Goal: Leave review/rating: Leave review/rating

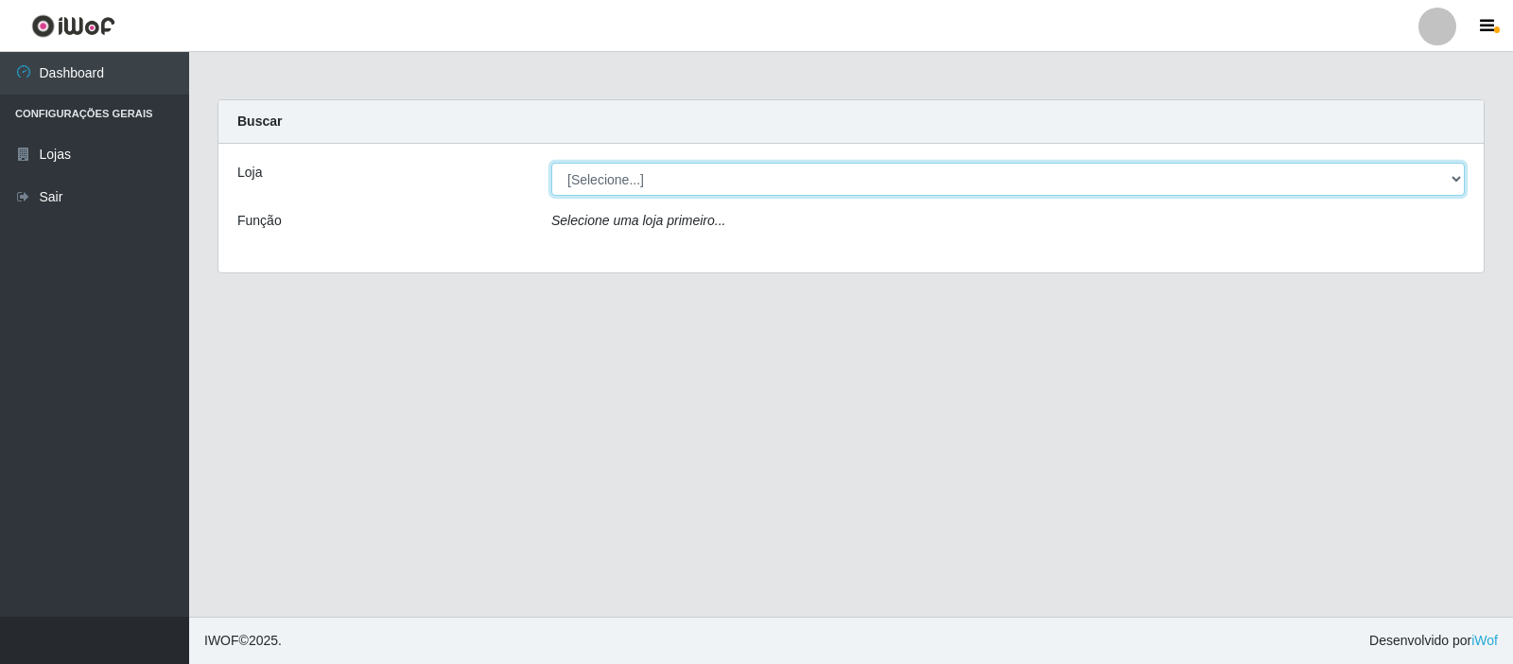
click at [848, 184] on select "[Selecione...] Rede Compras Supermercados - LOJA 3" at bounding box center [1008, 179] width 914 height 33
select select "162"
click at [551, 163] on select "[Selecione...] Rede Compras Supermercados - LOJA 3" at bounding box center [1008, 179] width 914 height 33
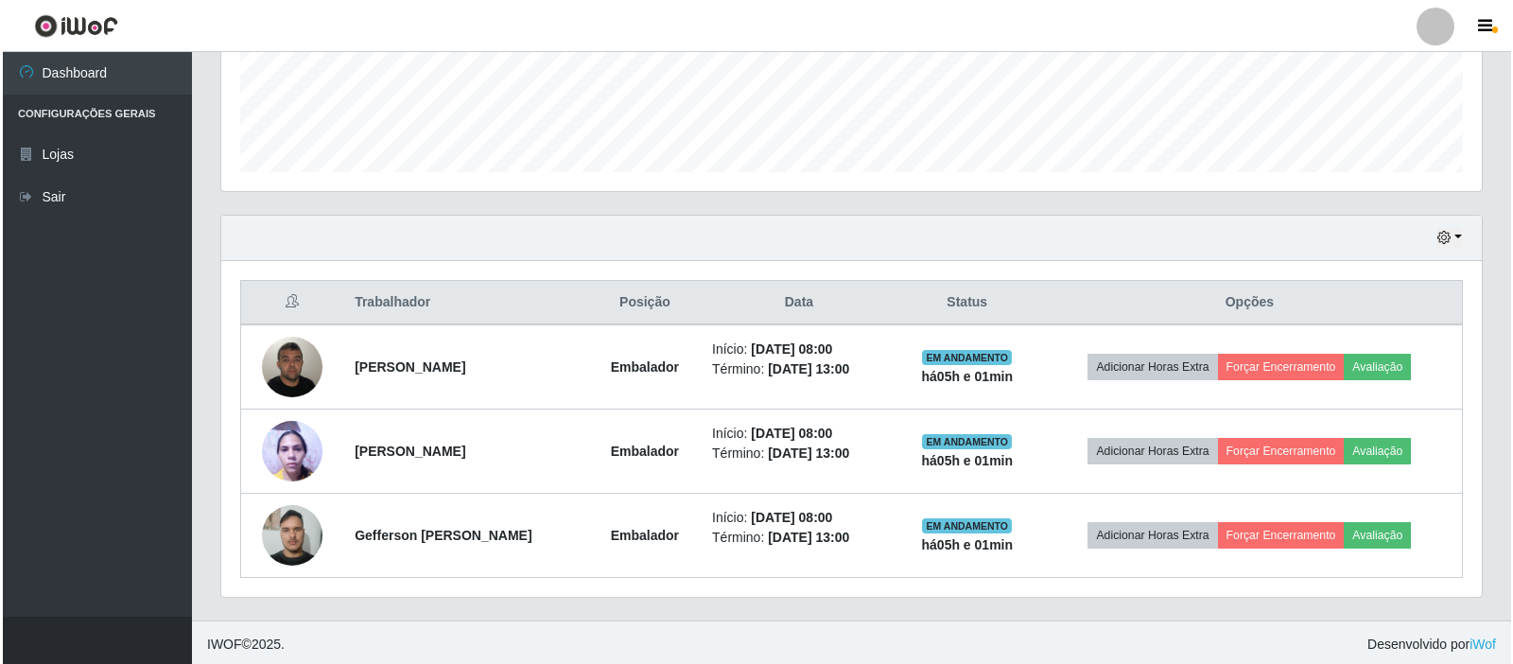
scroll to position [508, 0]
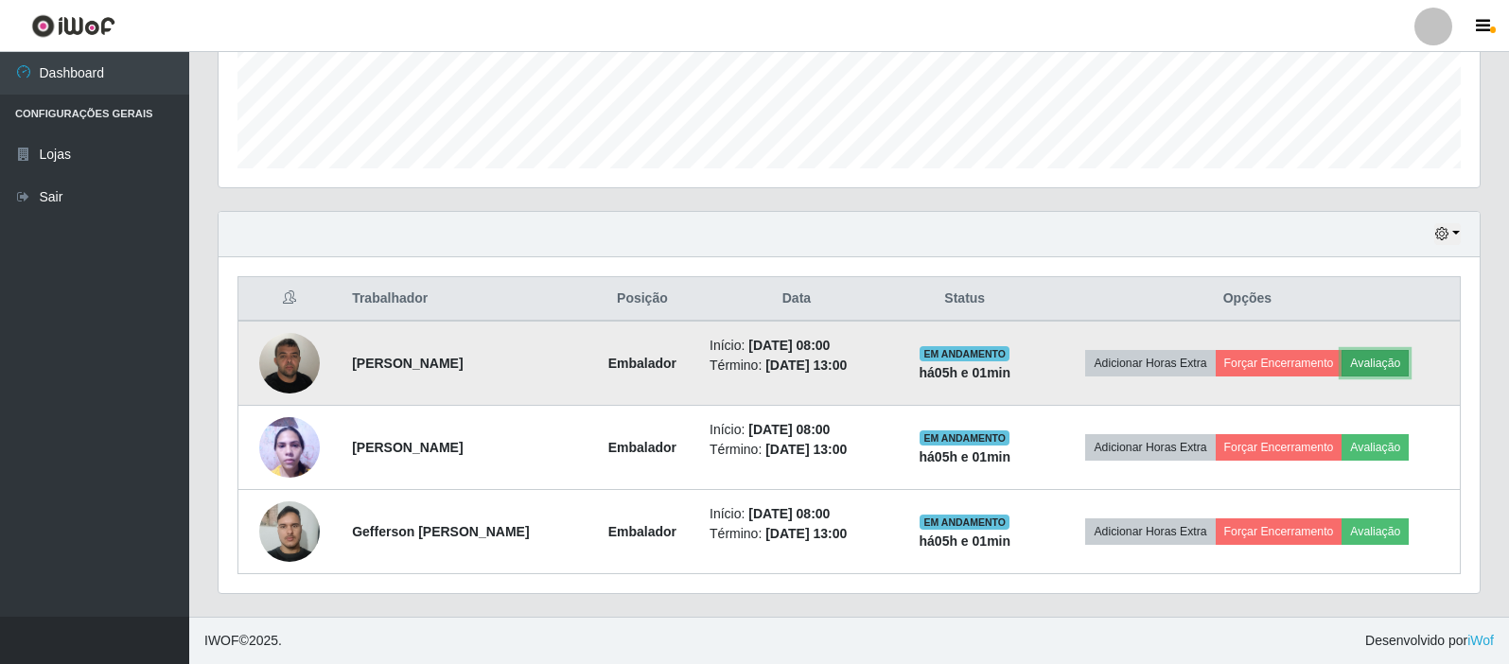
click at [1391, 364] on button "Avaliação" at bounding box center [1374, 363] width 67 height 26
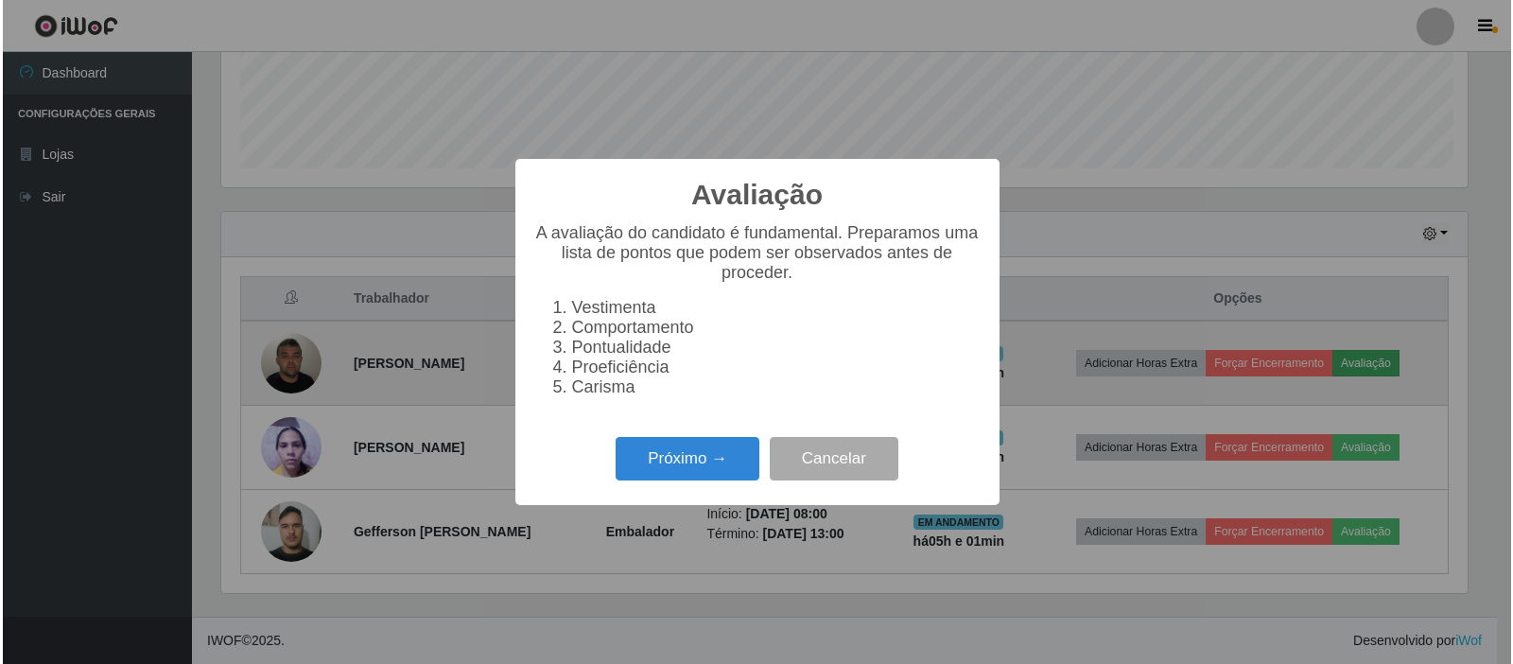
scroll to position [393, 1251]
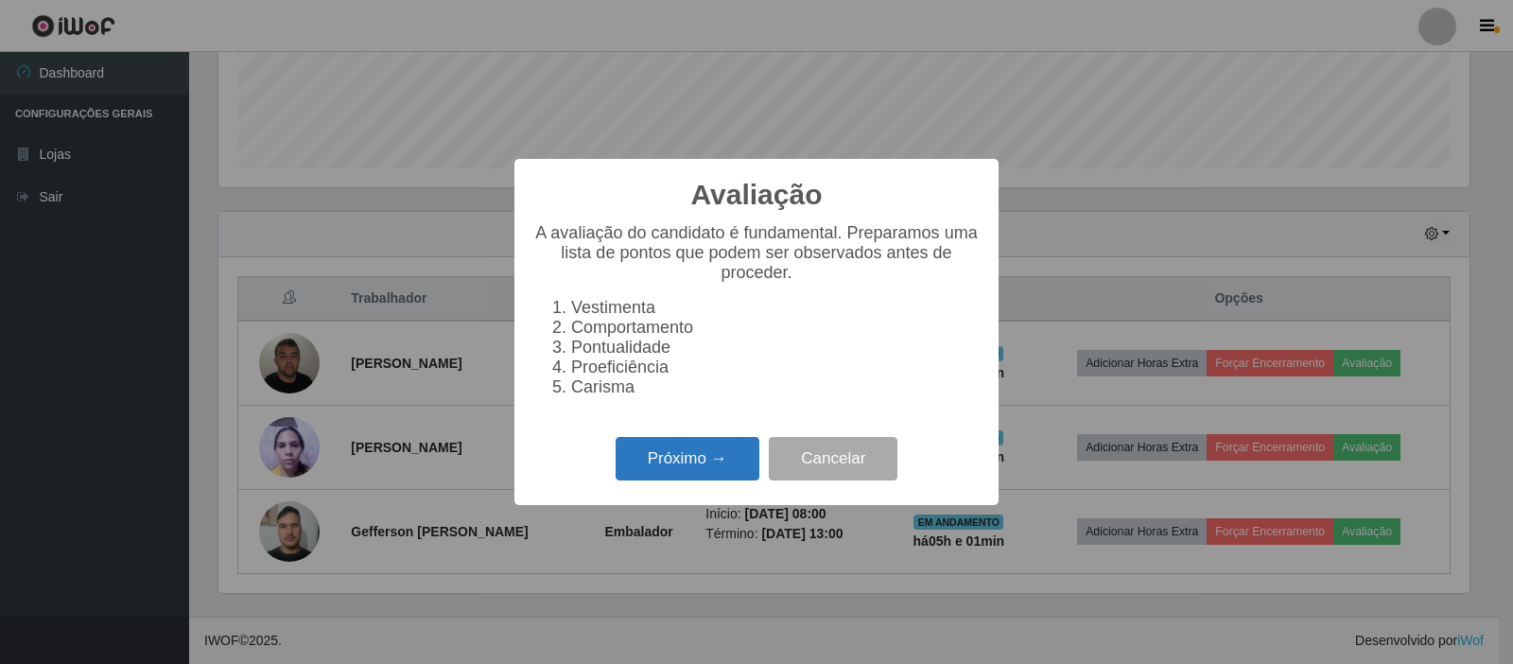
click at [657, 478] on button "Próximo →" at bounding box center [688, 459] width 144 height 44
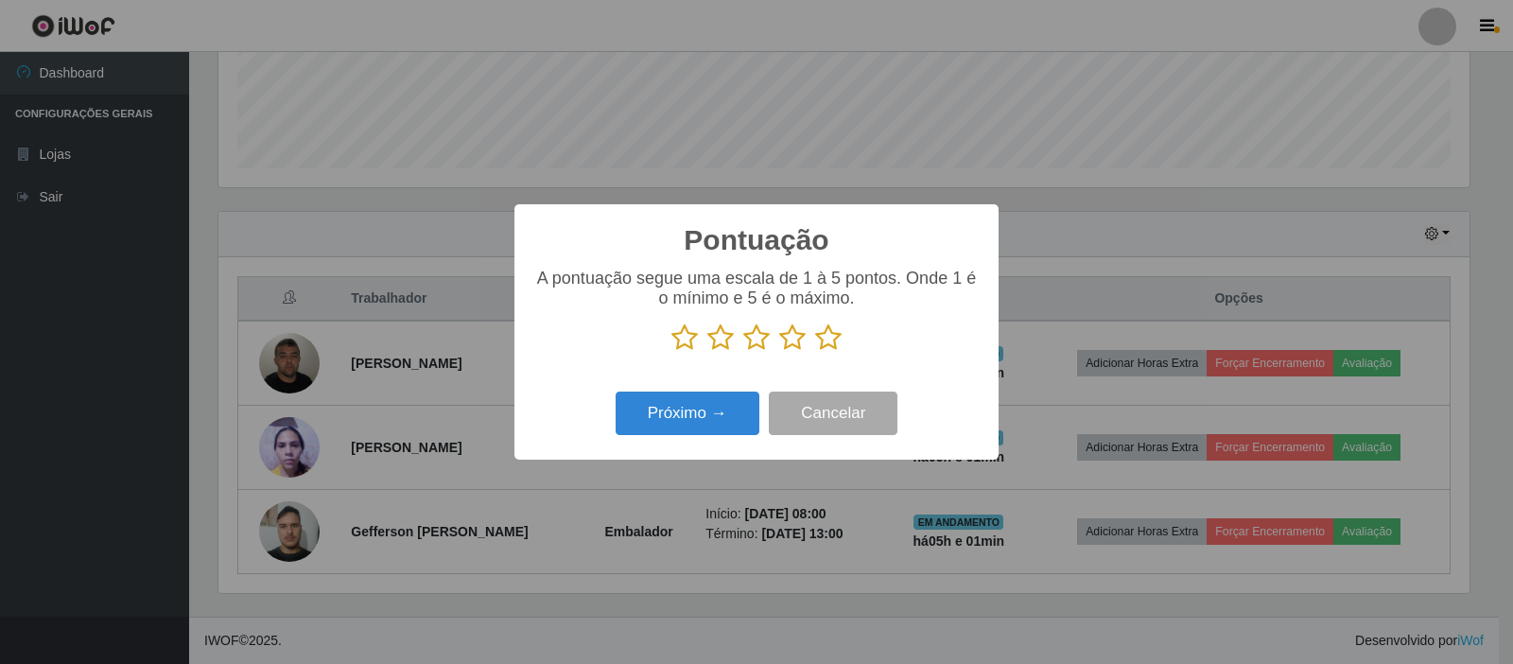
click at [839, 332] on icon at bounding box center [828, 337] width 26 height 28
click at [815, 352] on input "radio" at bounding box center [815, 352] width 0 height 0
click at [731, 414] on button "Próximo →" at bounding box center [688, 414] width 144 height 44
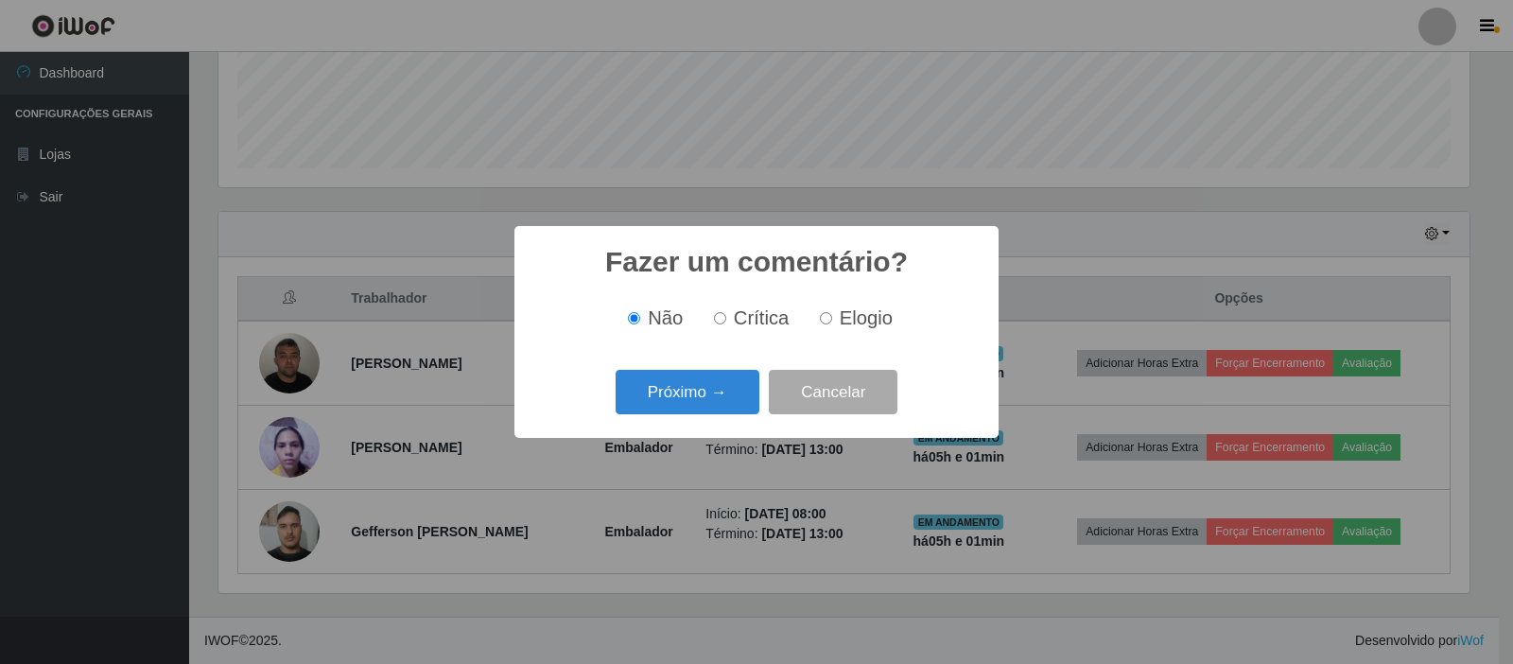
click at [825, 314] on input "Elogio" at bounding box center [826, 318] width 12 height 12
radio input "true"
click at [682, 419] on div "Próximo → Cancelar" at bounding box center [756, 392] width 446 height 54
click at [682, 395] on button "Próximo →" at bounding box center [688, 392] width 144 height 44
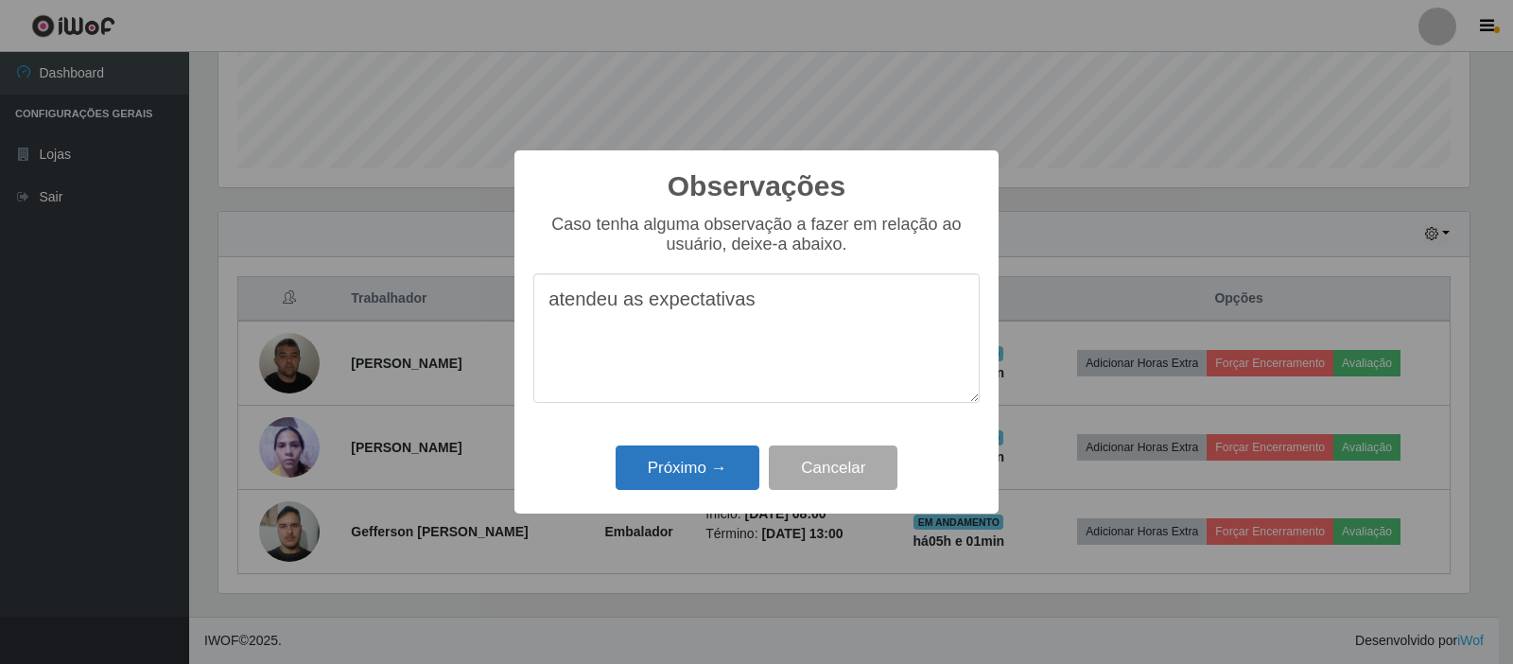
type textarea "atendeu as expectativas"
click at [693, 471] on button "Próximo →" at bounding box center [688, 468] width 144 height 44
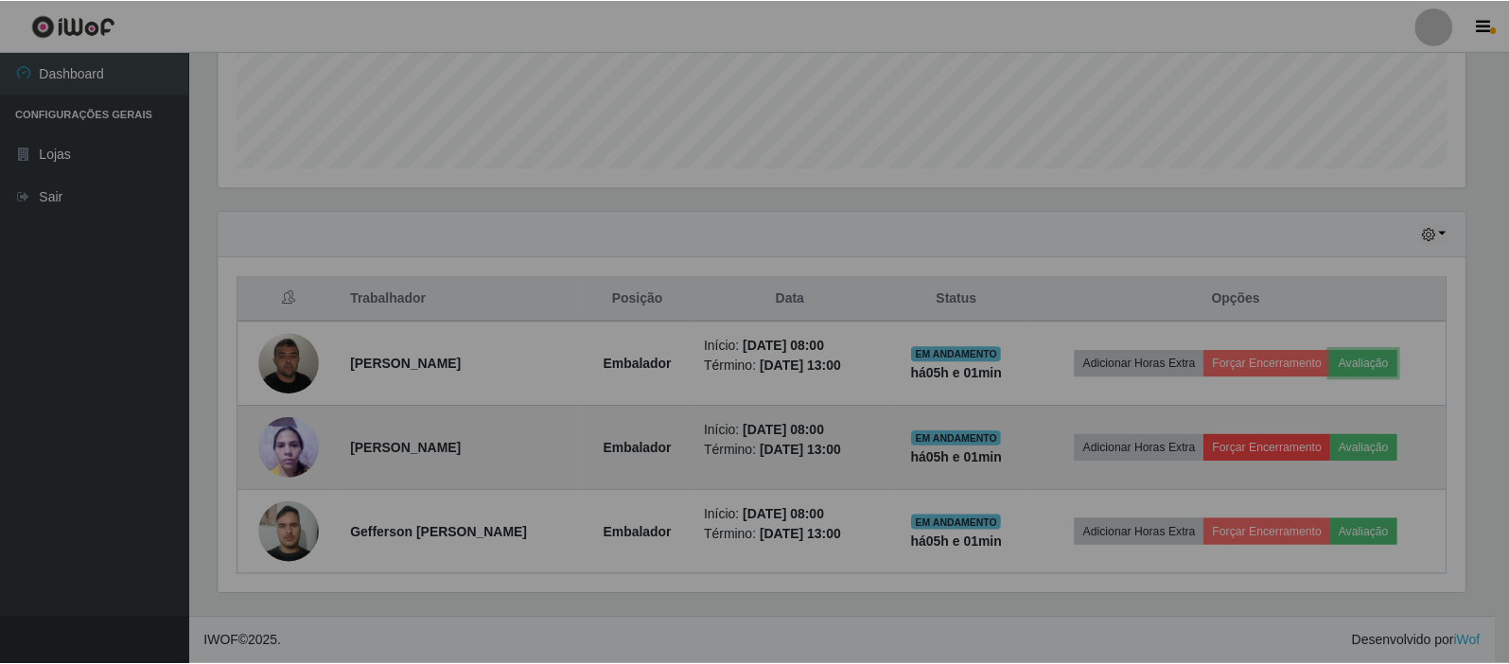
scroll to position [393, 1261]
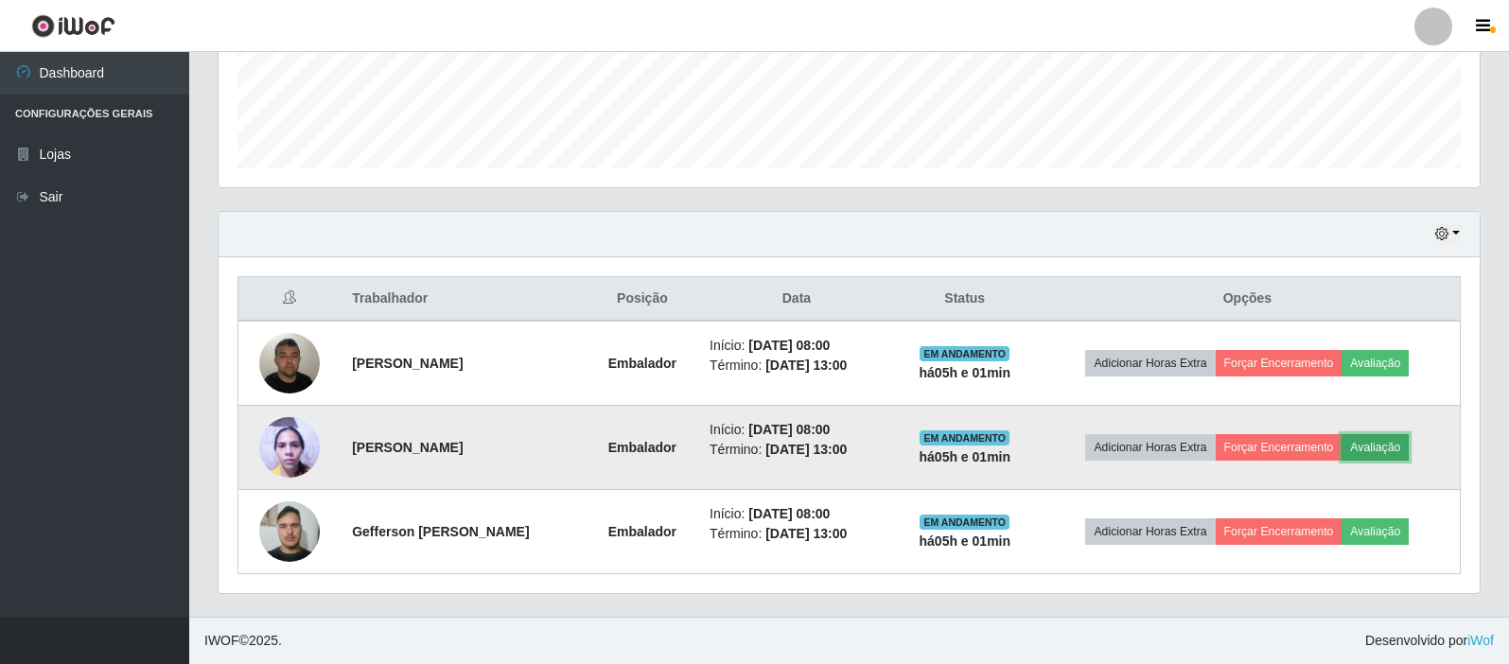
click at [1408, 447] on button "Avaliação" at bounding box center [1374, 447] width 67 height 26
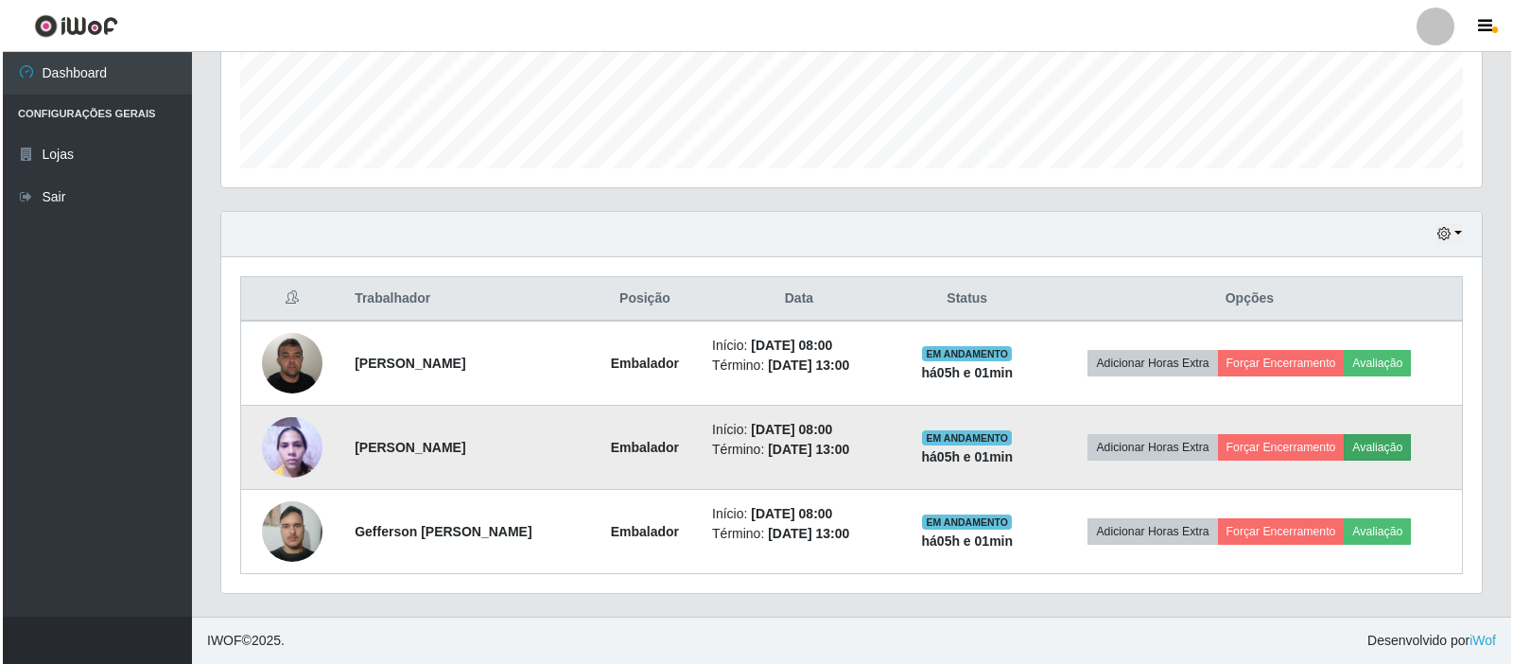
scroll to position [393, 1251]
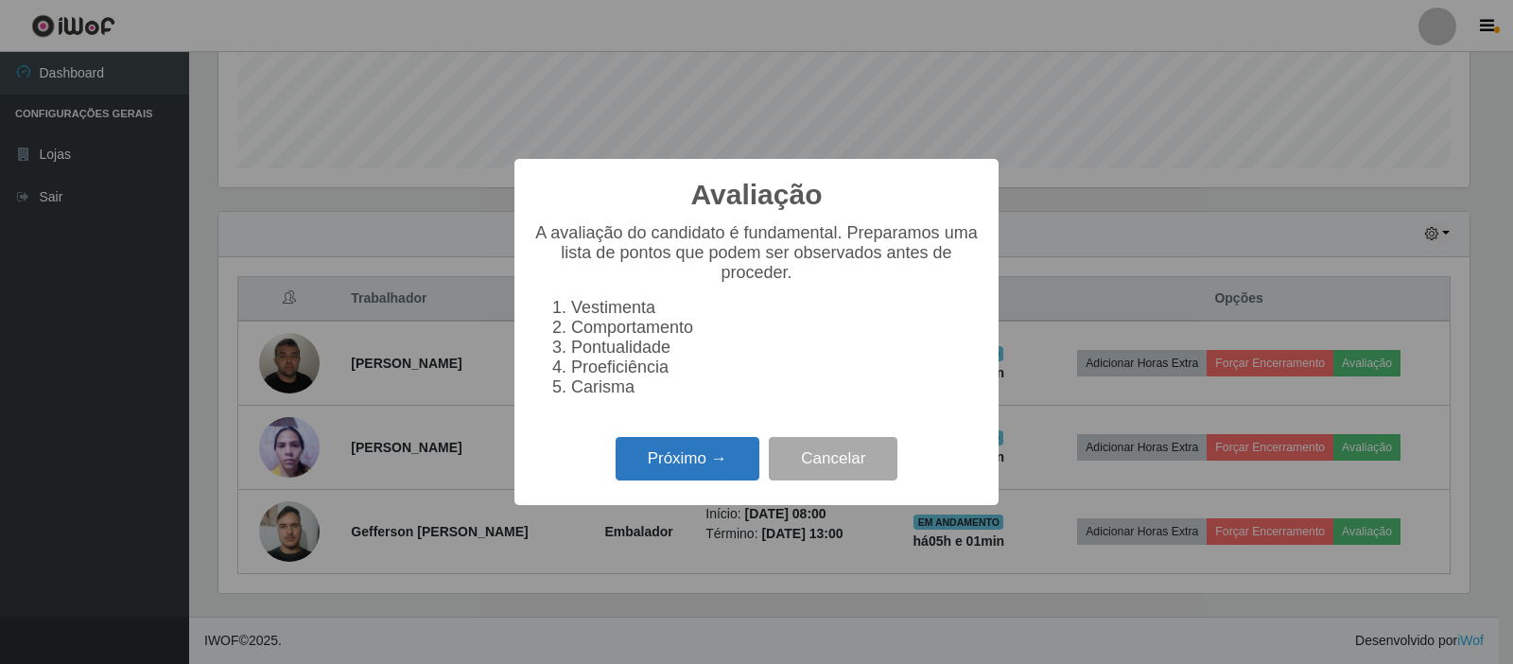
click at [710, 466] on button "Próximo →" at bounding box center [688, 459] width 144 height 44
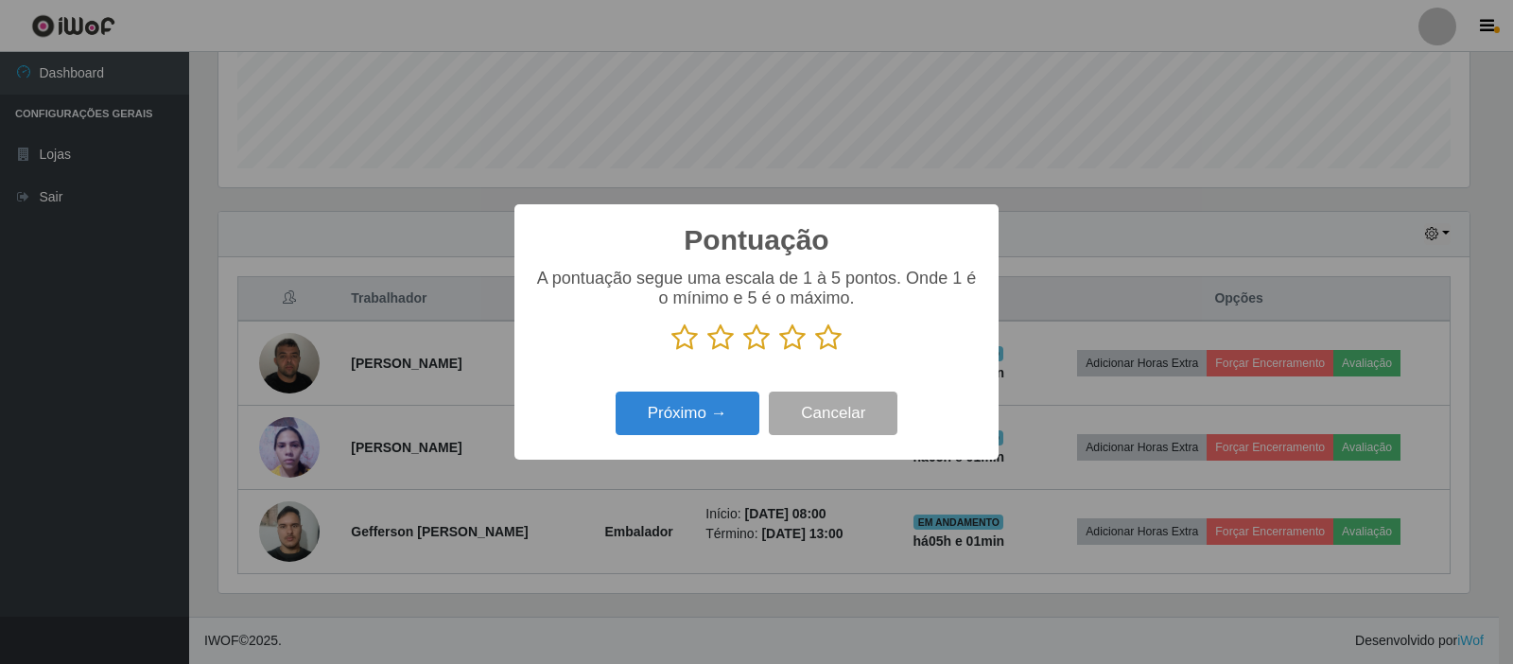
scroll to position [945512, 944653]
click at [821, 340] on icon at bounding box center [828, 337] width 26 height 28
click at [815, 352] on input "radio" at bounding box center [815, 352] width 0 height 0
click at [684, 416] on button "Próximo →" at bounding box center [688, 414] width 144 height 44
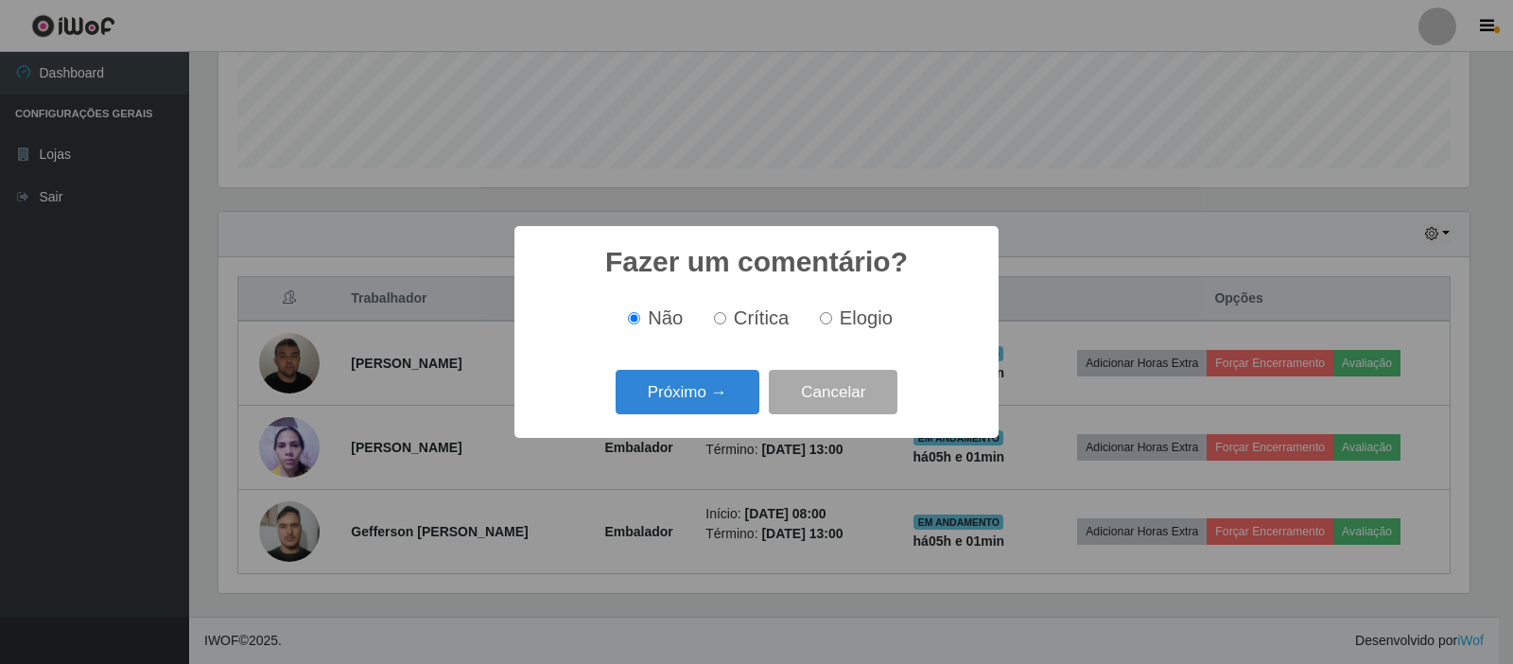
click at [825, 324] on input "Elogio" at bounding box center [826, 318] width 12 height 12
radio input "true"
click at [710, 393] on button "Próximo →" at bounding box center [688, 392] width 144 height 44
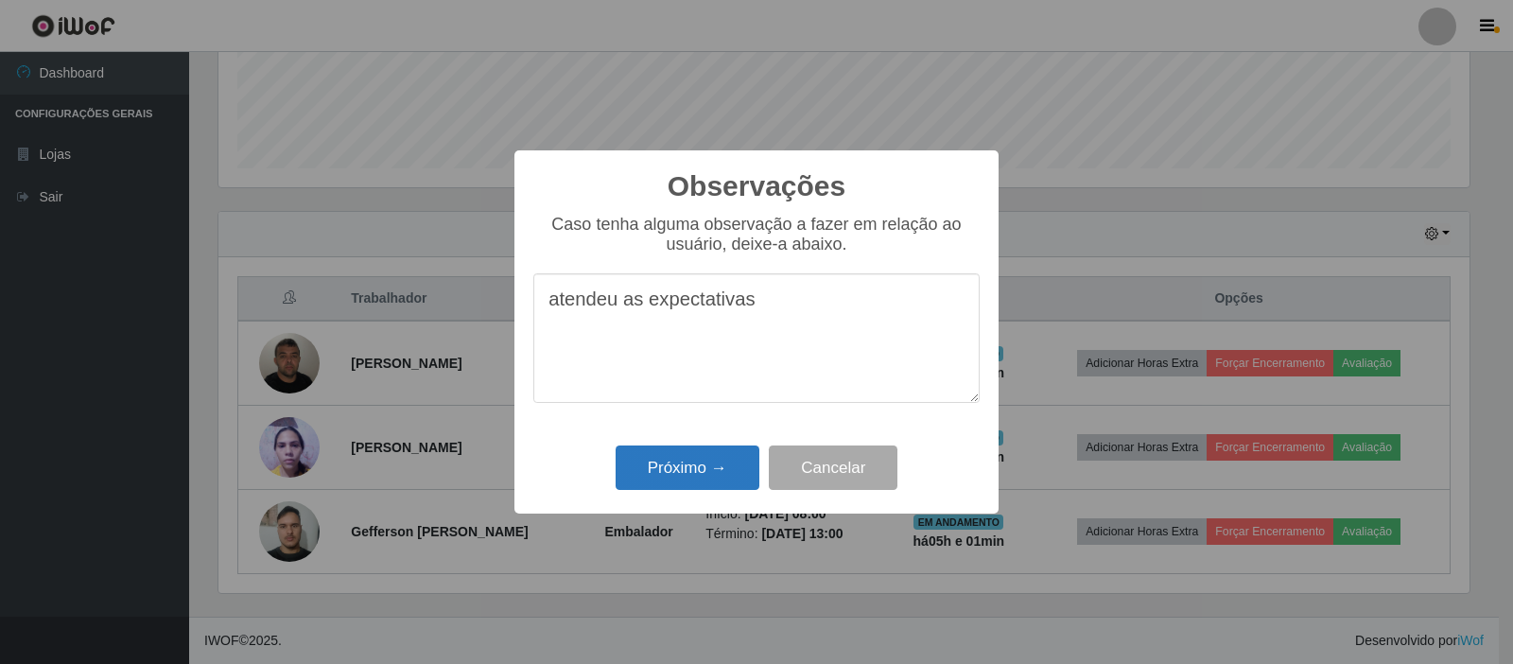
type textarea "atendeu as expectativas"
click at [718, 470] on button "Próximo →" at bounding box center [688, 468] width 144 height 44
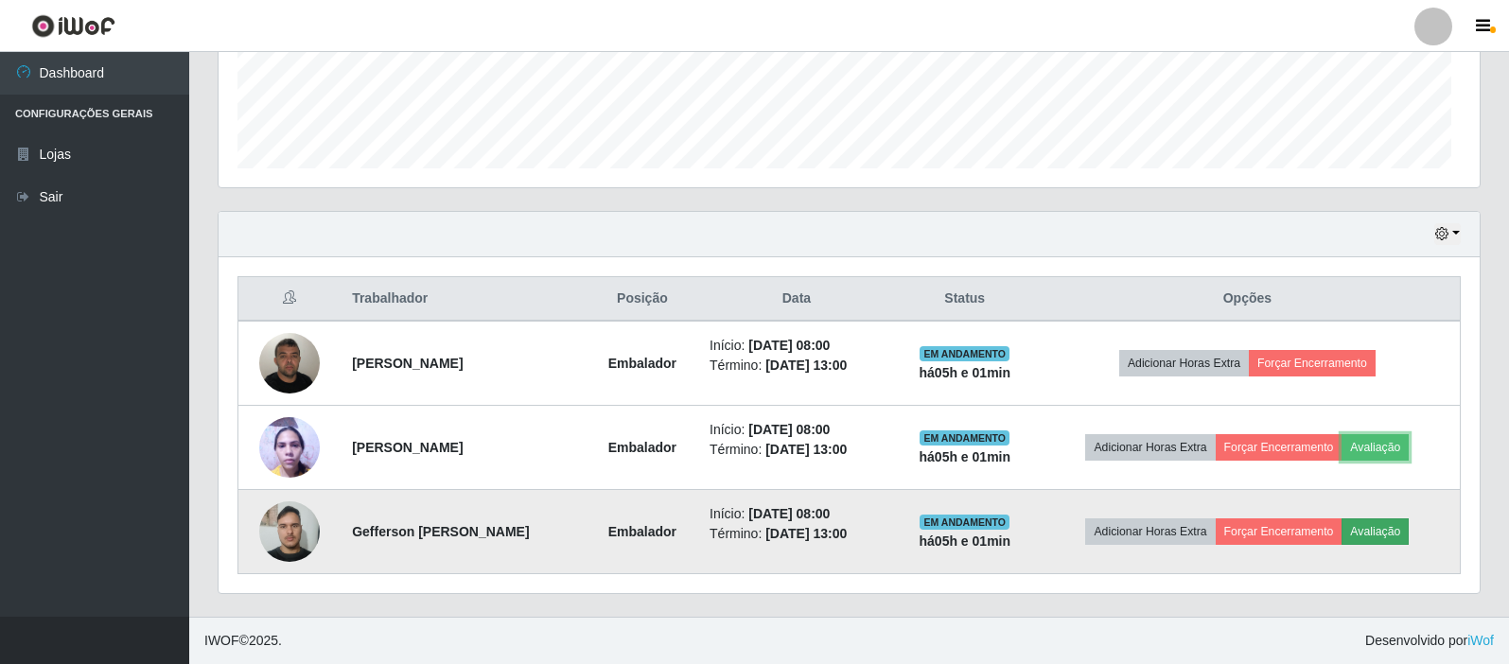
scroll to position [393, 1261]
click at [1408, 533] on button "Avaliação" at bounding box center [1374, 531] width 67 height 26
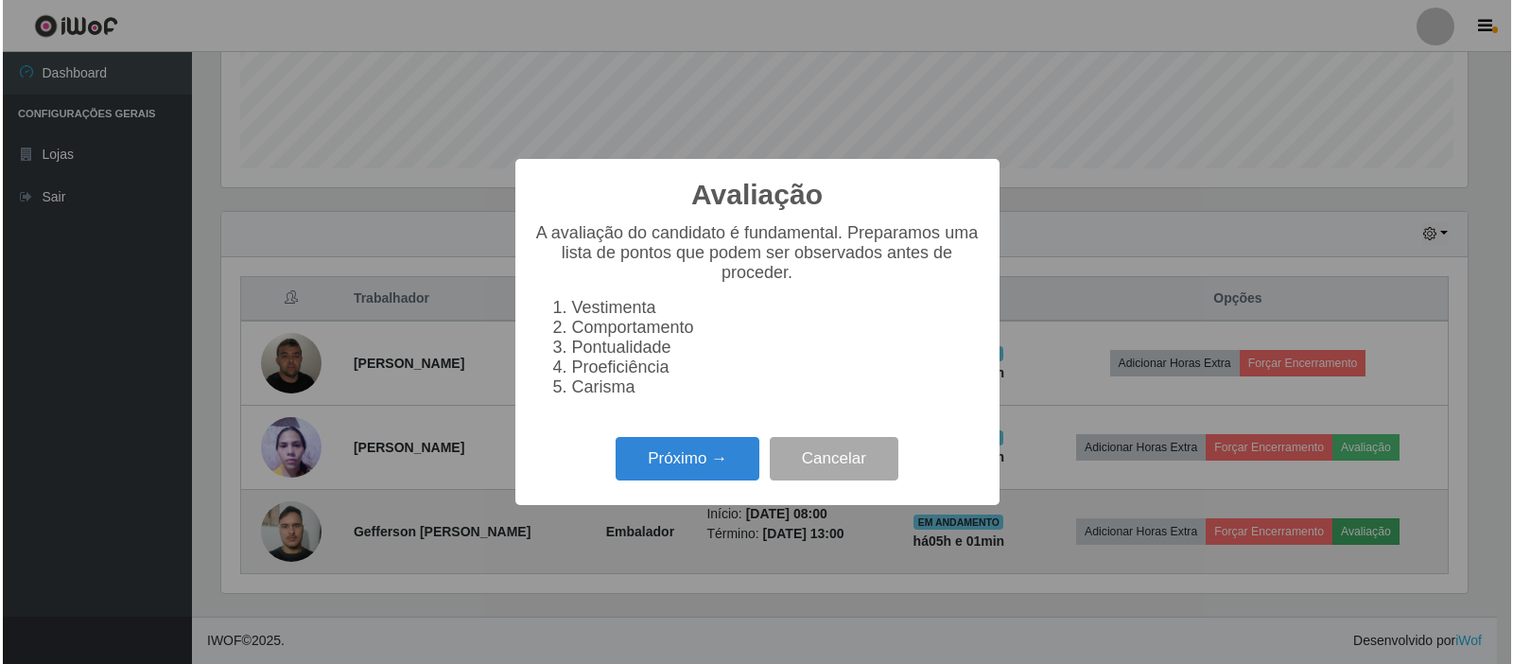
scroll to position [393, 1251]
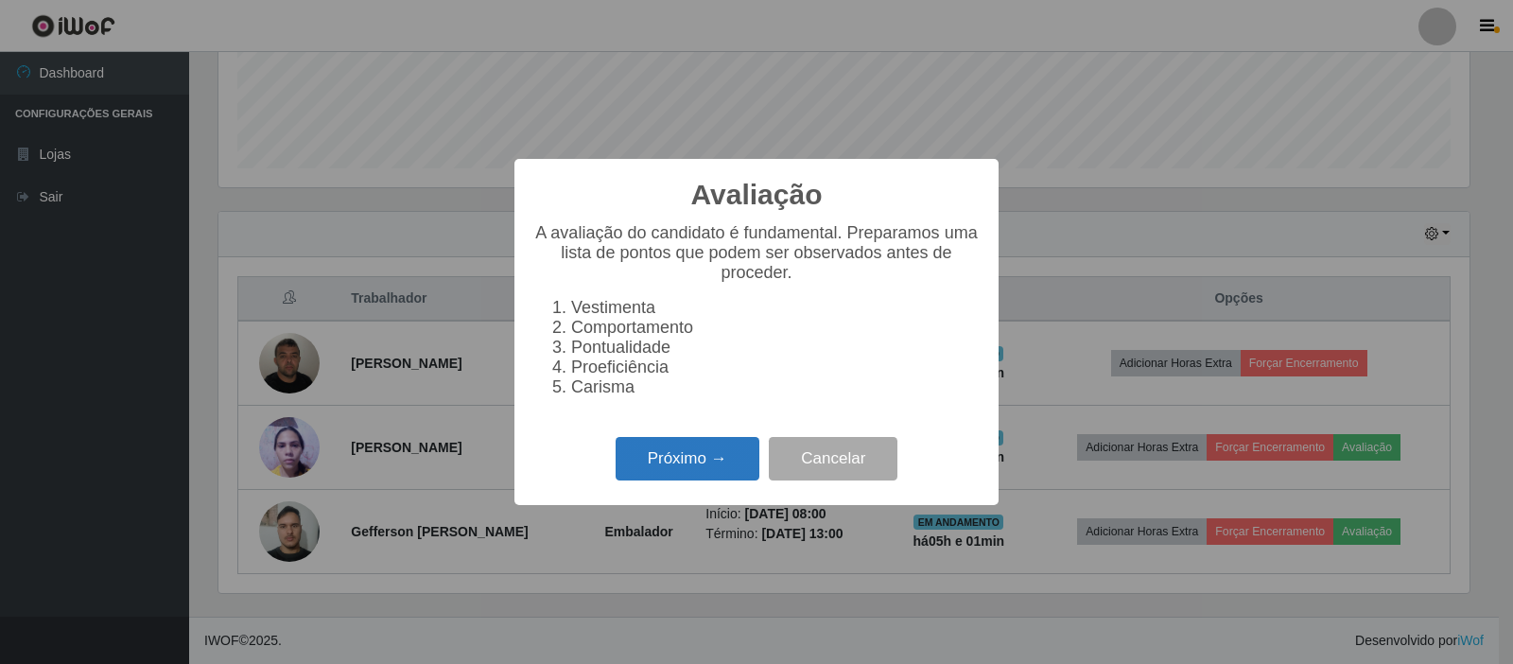
click at [671, 481] on button "Próximo →" at bounding box center [688, 459] width 144 height 44
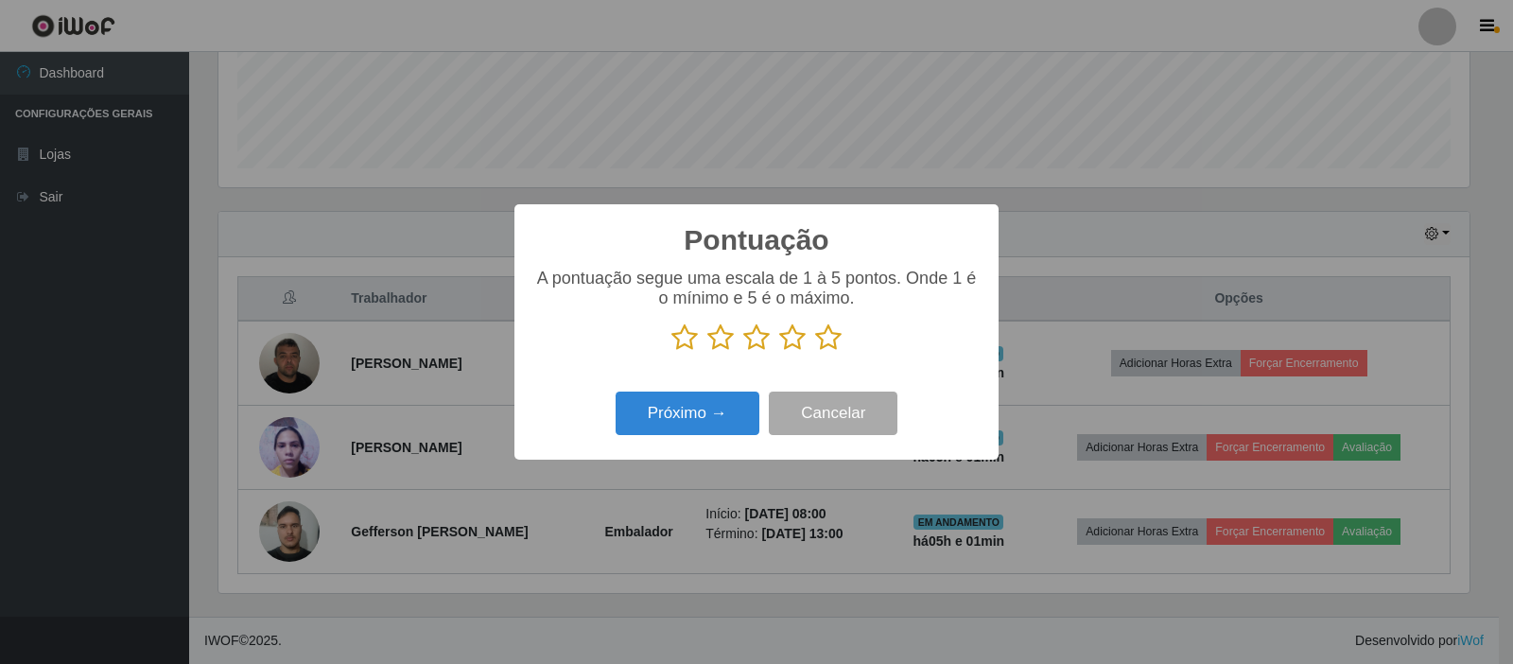
click at [830, 340] on icon at bounding box center [828, 337] width 26 height 28
click at [815, 352] on input "radio" at bounding box center [815, 352] width 0 height 0
click at [698, 423] on button "Próximo →" at bounding box center [688, 414] width 144 height 44
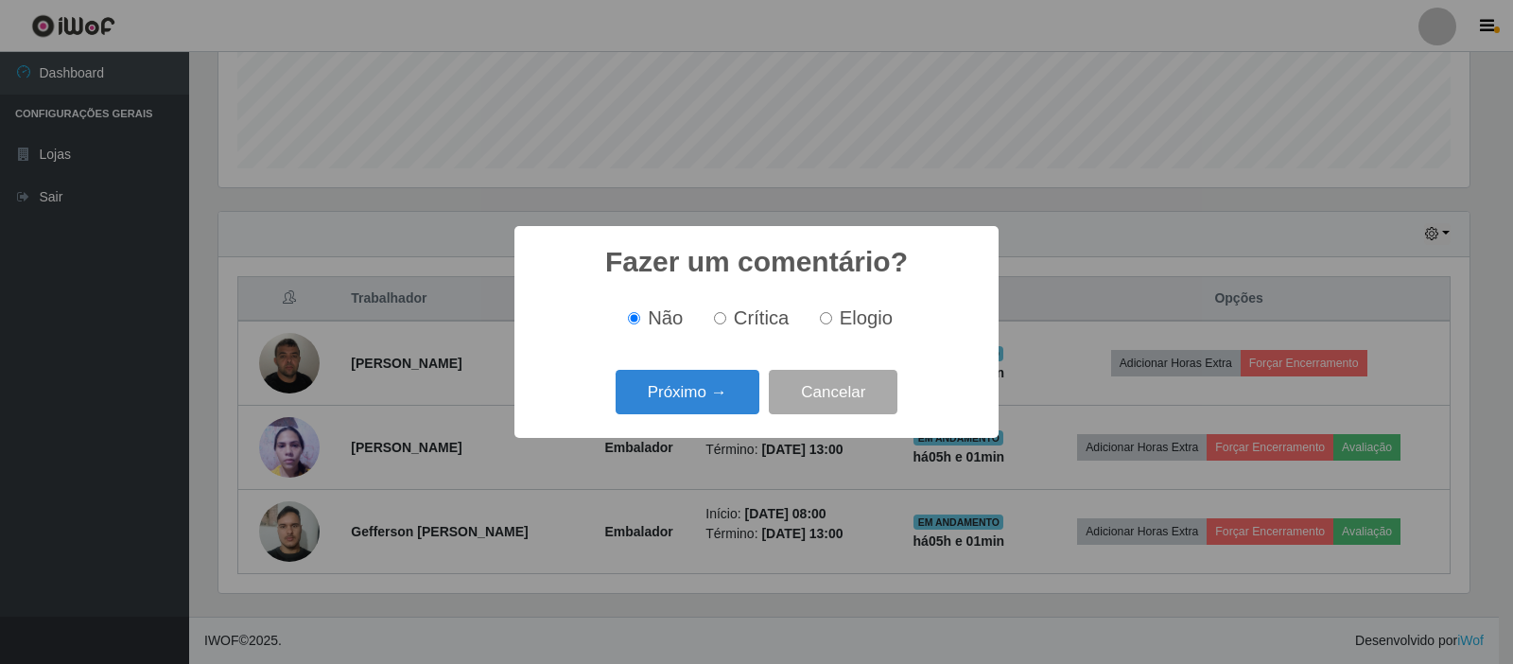
click at [822, 316] on input "Elogio" at bounding box center [826, 318] width 12 height 12
radio input "true"
click at [728, 386] on button "Próximo →" at bounding box center [688, 392] width 144 height 44
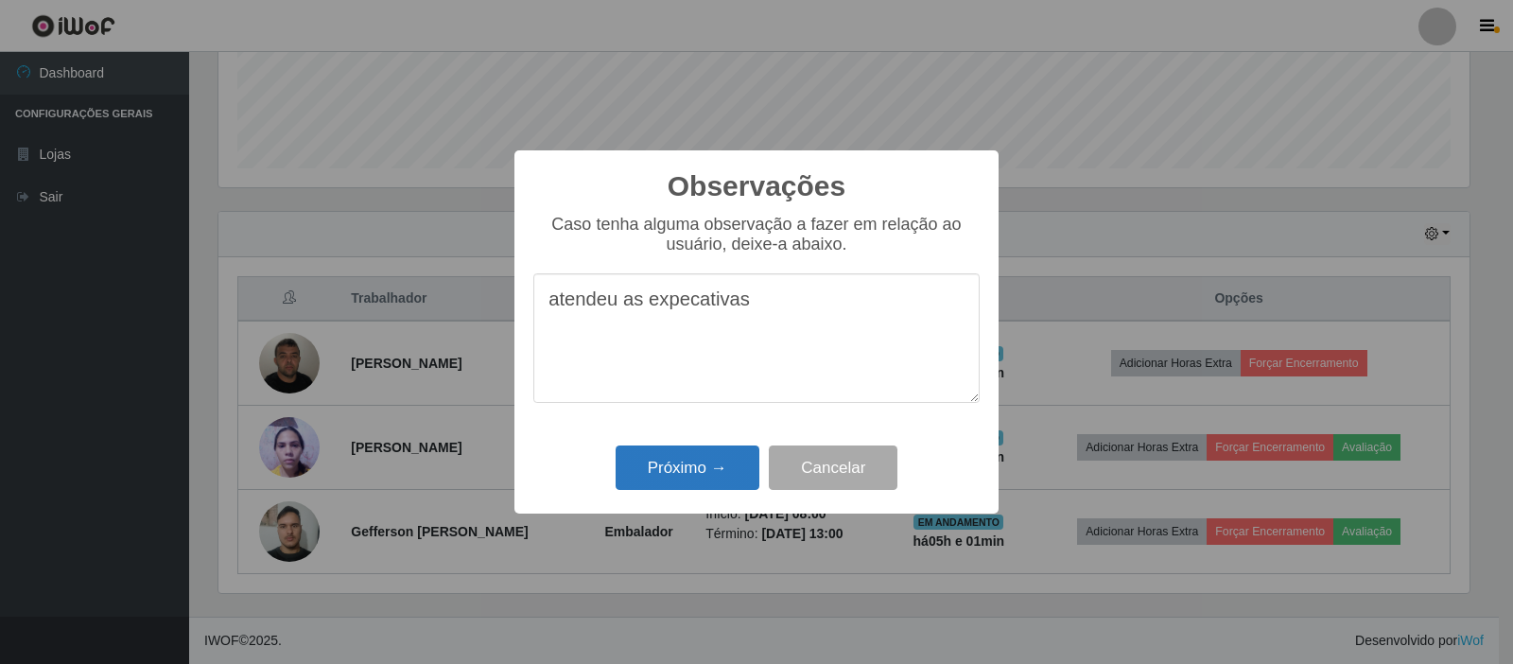
type textarea "atendeu as expecativas"
click at [656, 463] on button "Próximo →" at bounding box center [688, 468] width 144 height 44
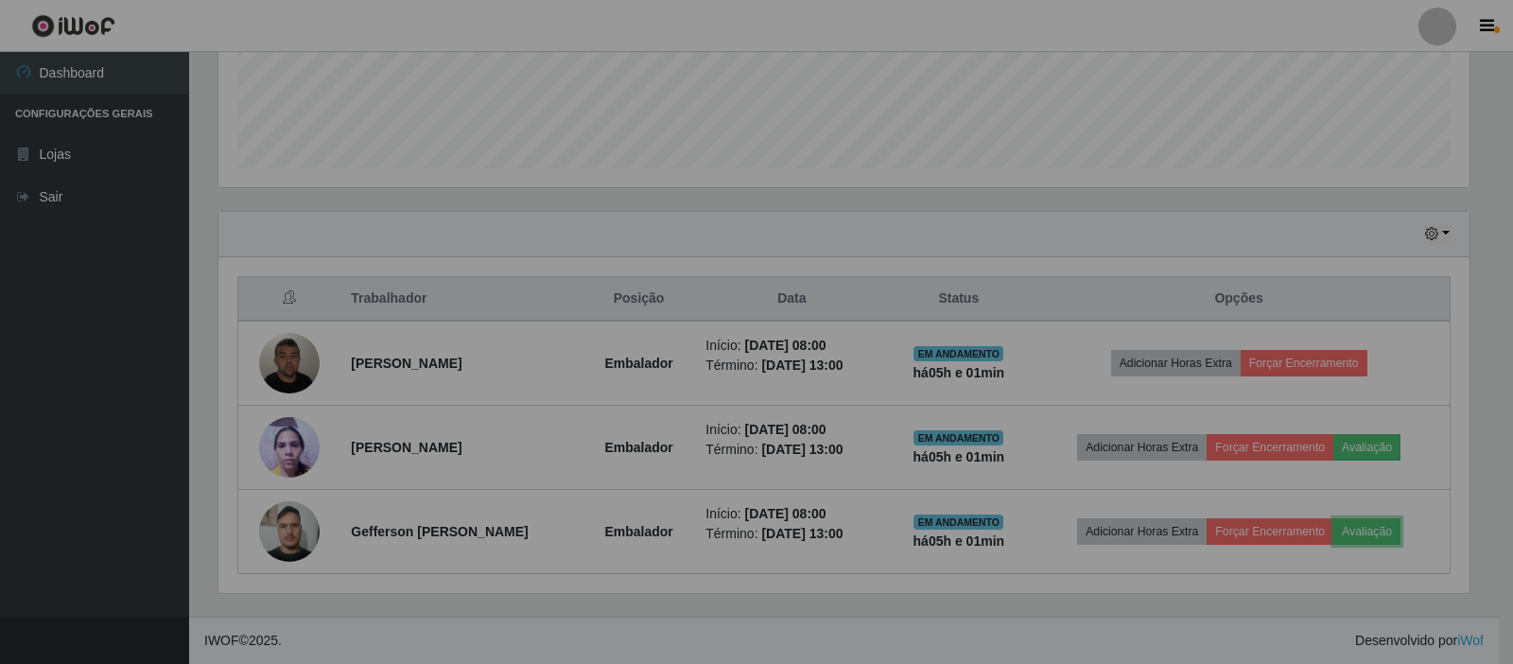
scroll to position [393, 1261]
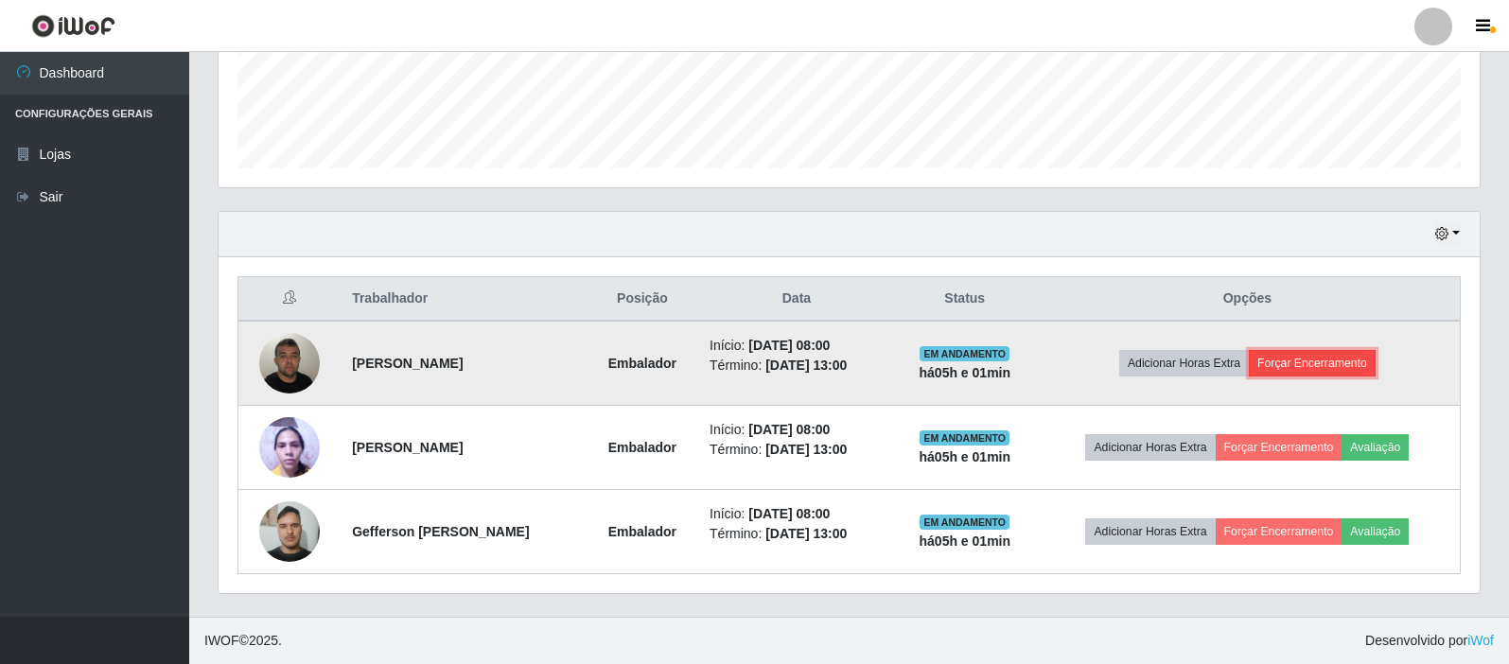
click at [1319, 359] on button "Forçar Encerramento" at bounding box center [1312, 363] width 127 height 26
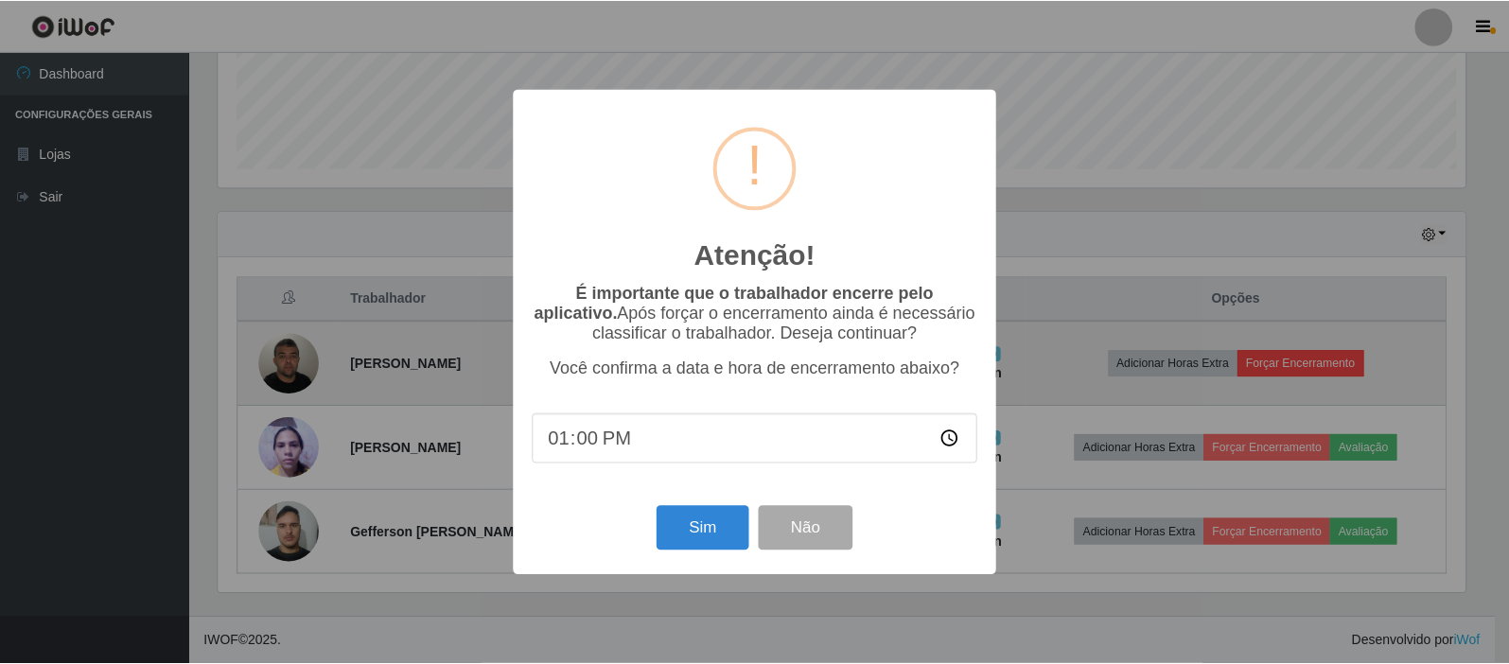
scroll to position [393, 1251]
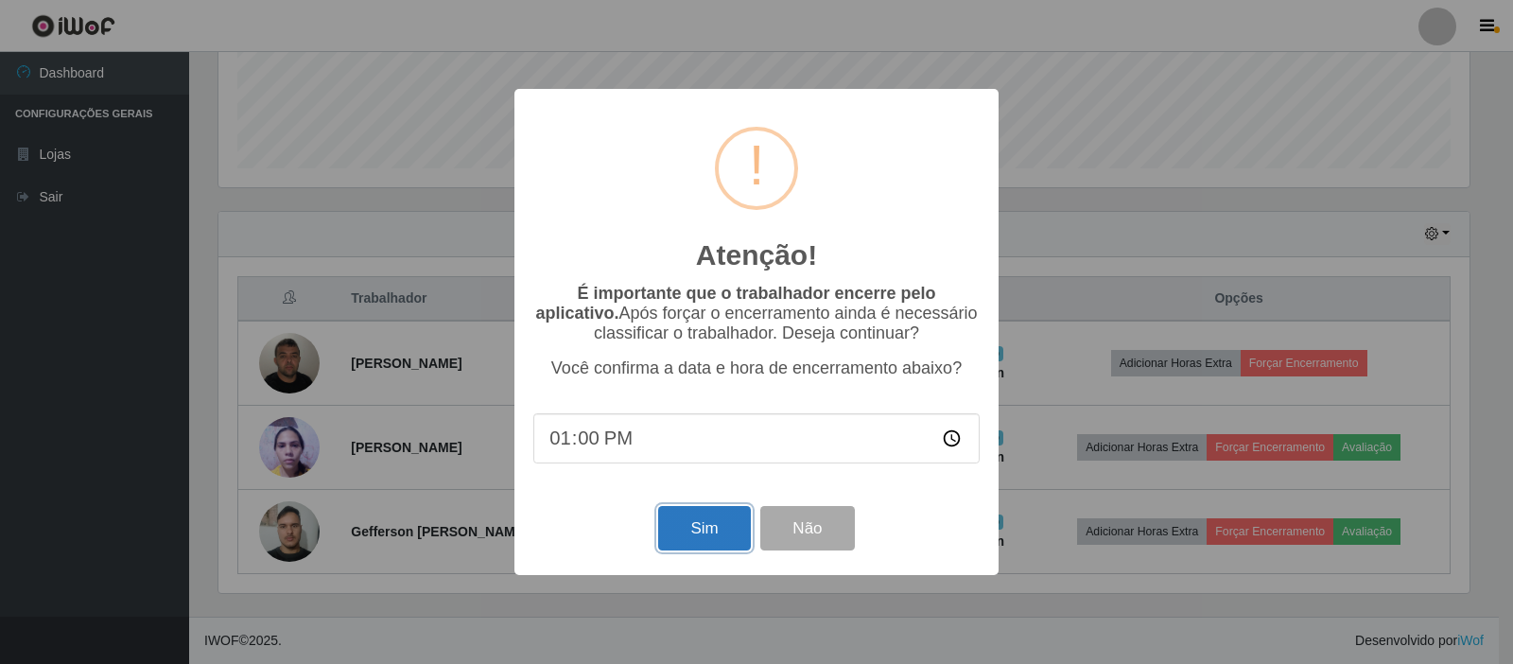
click at [722, 522] on button "Sim" at bounding box center [704, 528] width 92 height 44
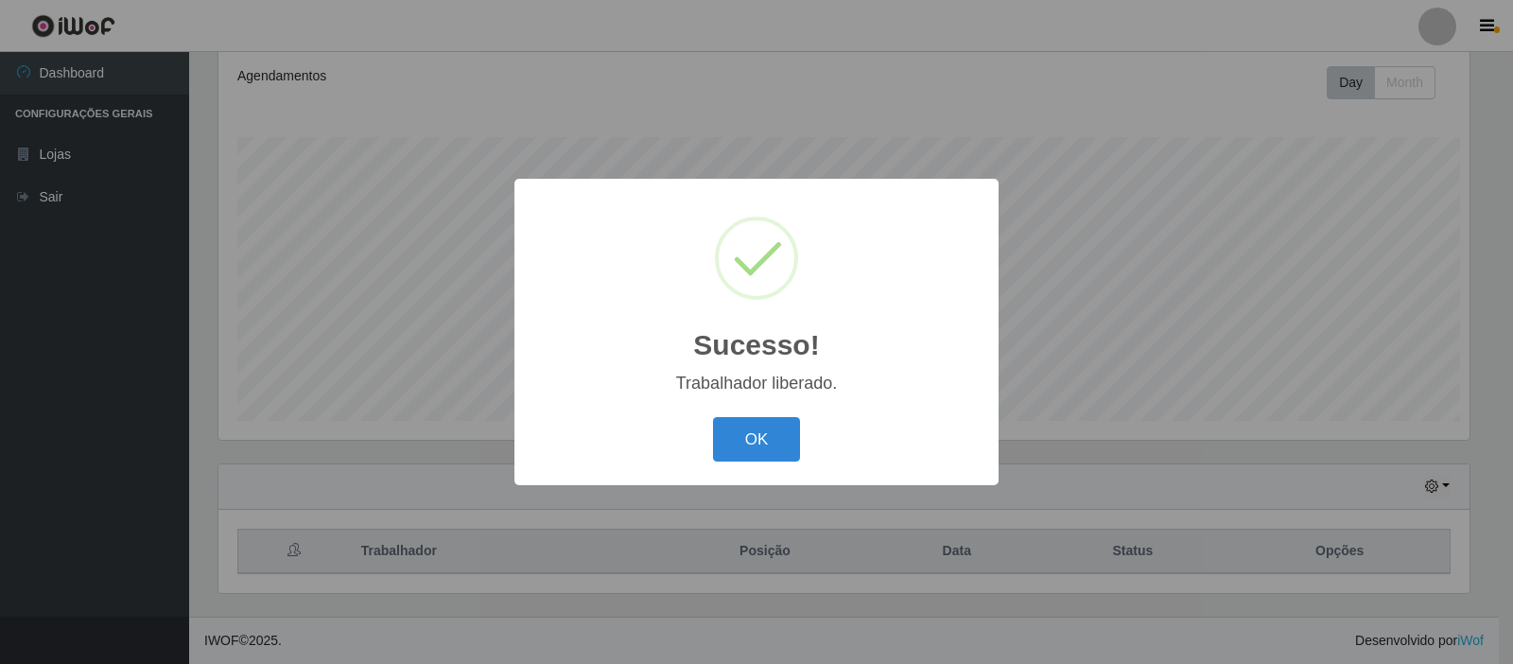
scroll to position [0, 0]
click at [762, 446] on button "OK" at bounding box center [757, 439] width 88 height 44
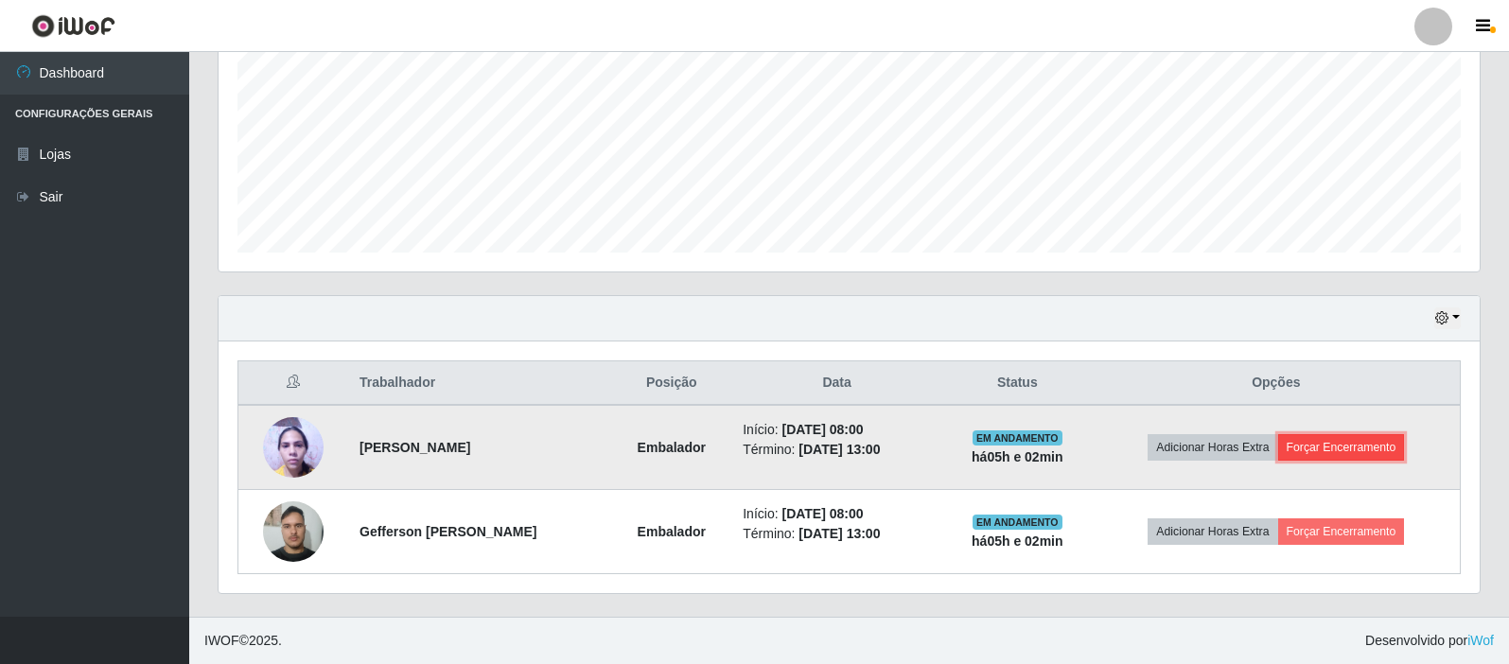
click at [1380, 450] on button "Forçar Encerramento" at bounding box center [1341, 447] width 127 height 26
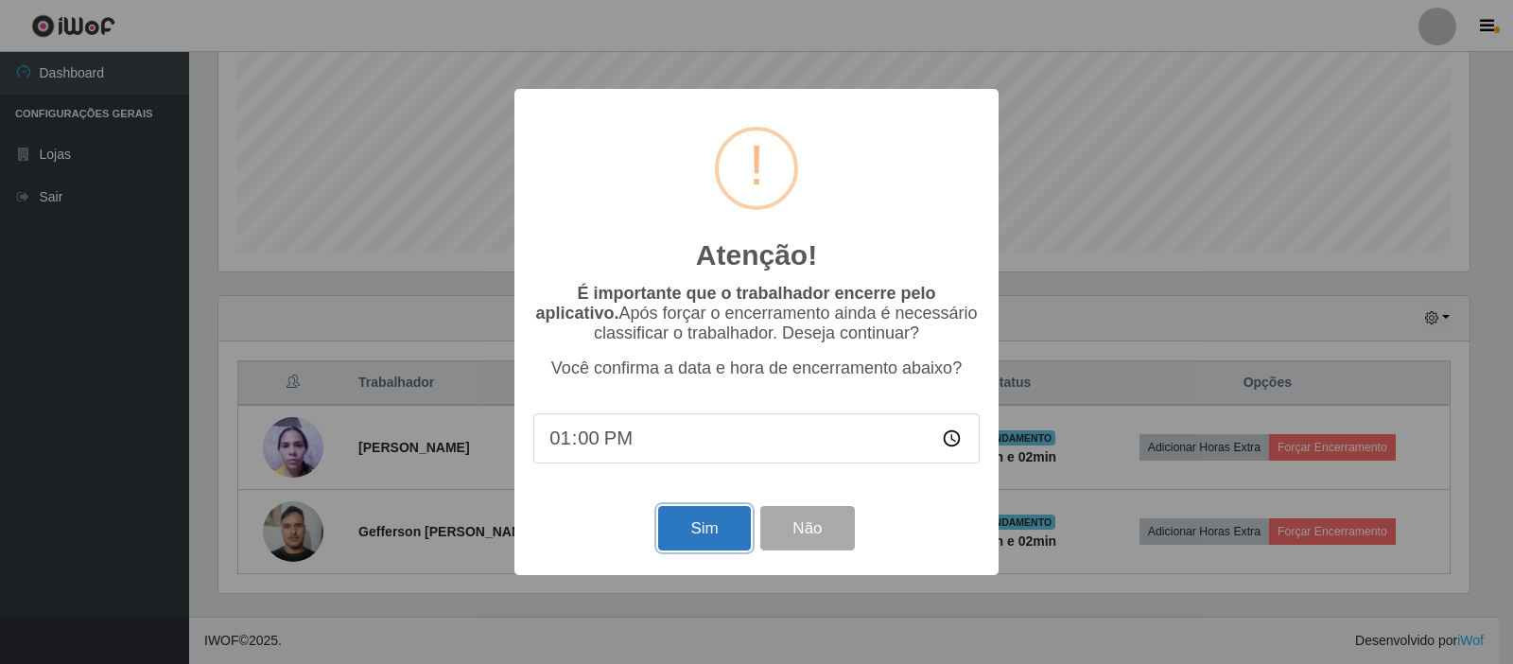
click at [732, 541] on button "Sim" at bounding box center [704, 528] width 92 height 44
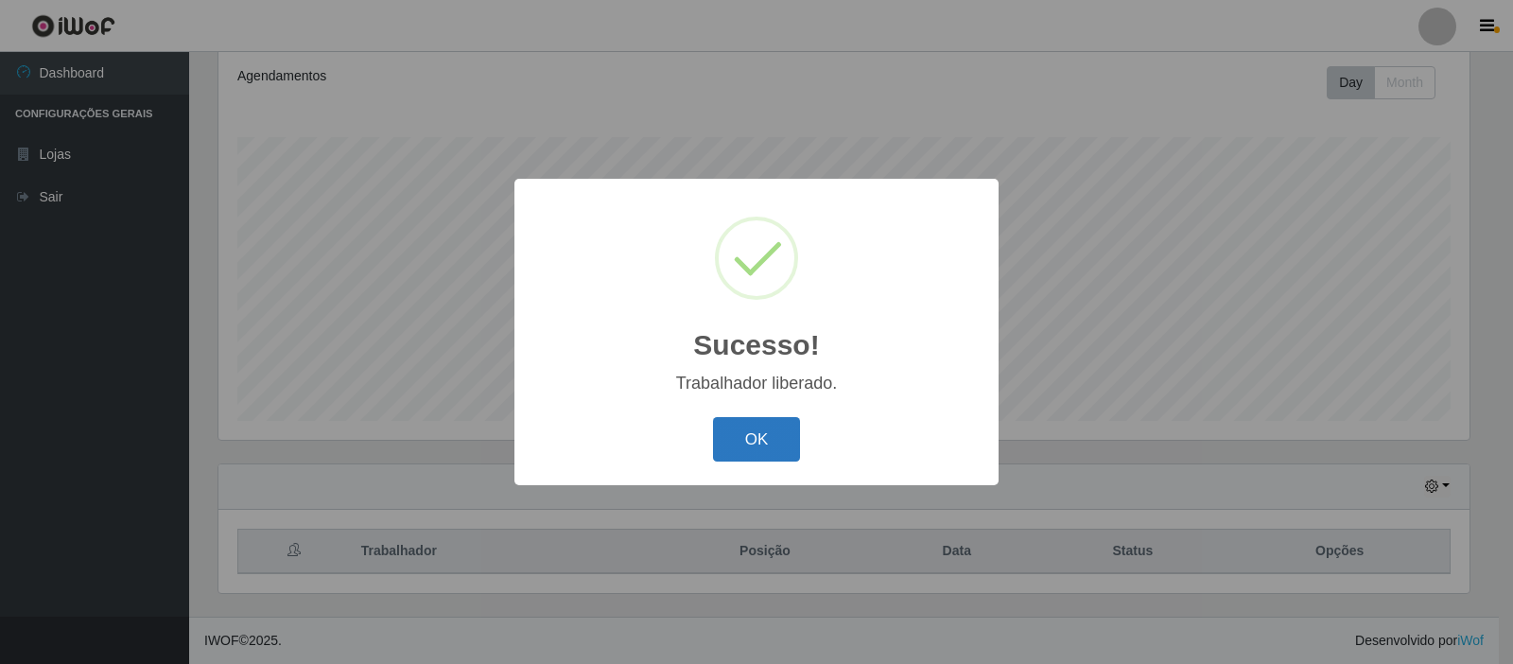
click at [748, 446] on button "OK" at bounding box center [757, 439] width 88 height 44
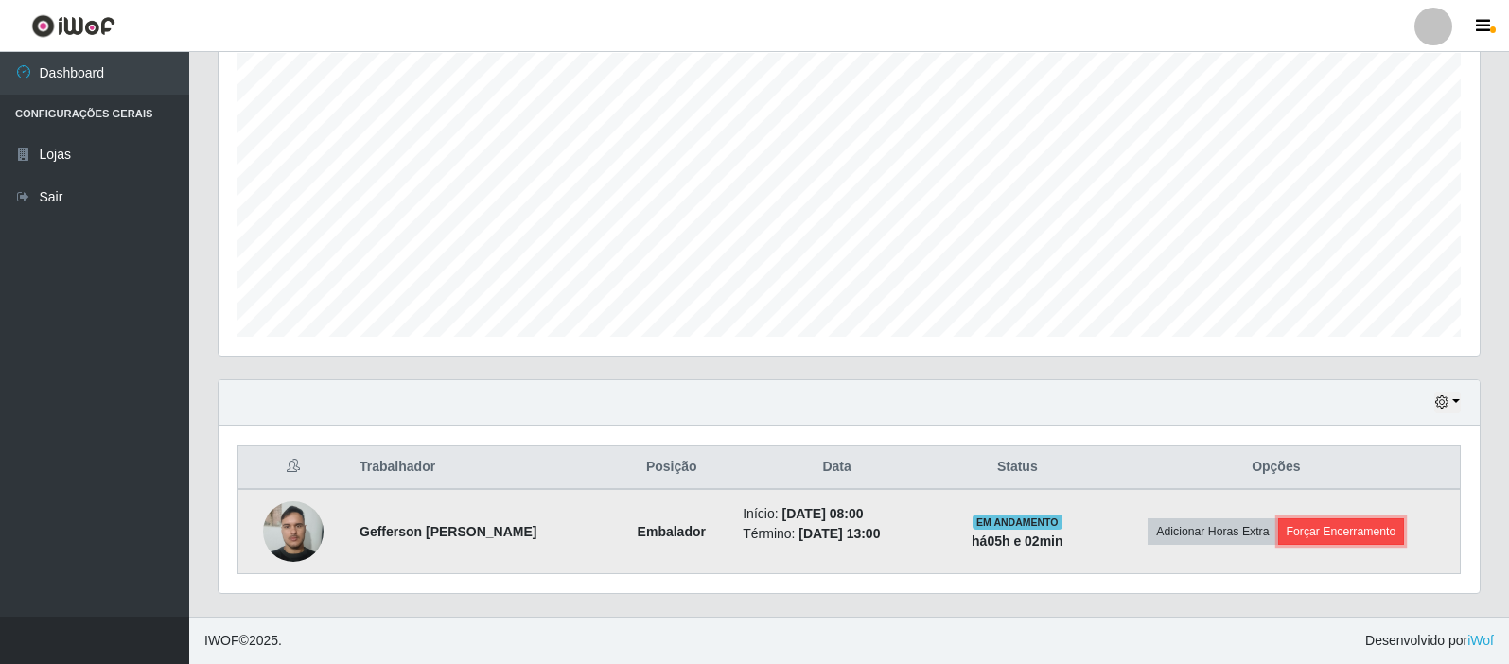
click at [1384, 538] on button "Forçar Encerramento" at bounding box center [1341, 531] width 127 height 26
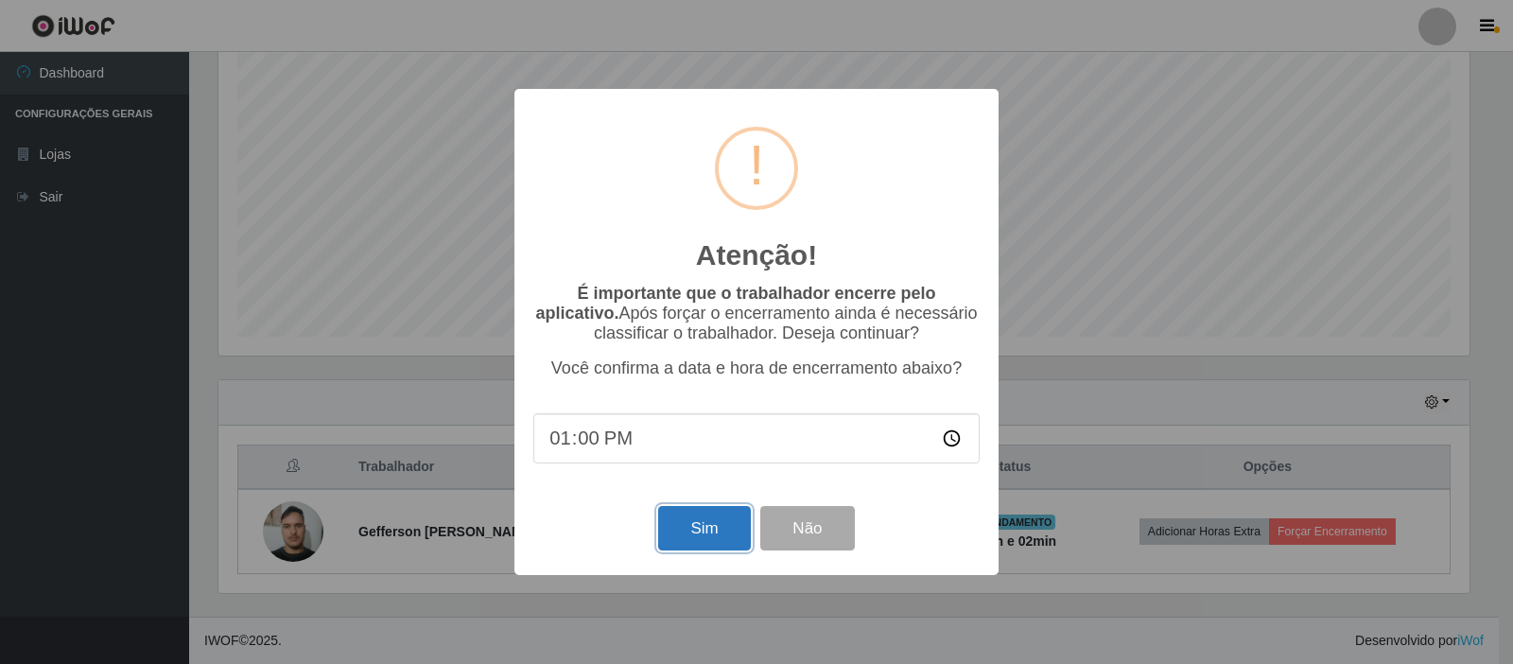
click at [708, 532] on button "Sim" at bounding box center [704, 528] width 92 height 44
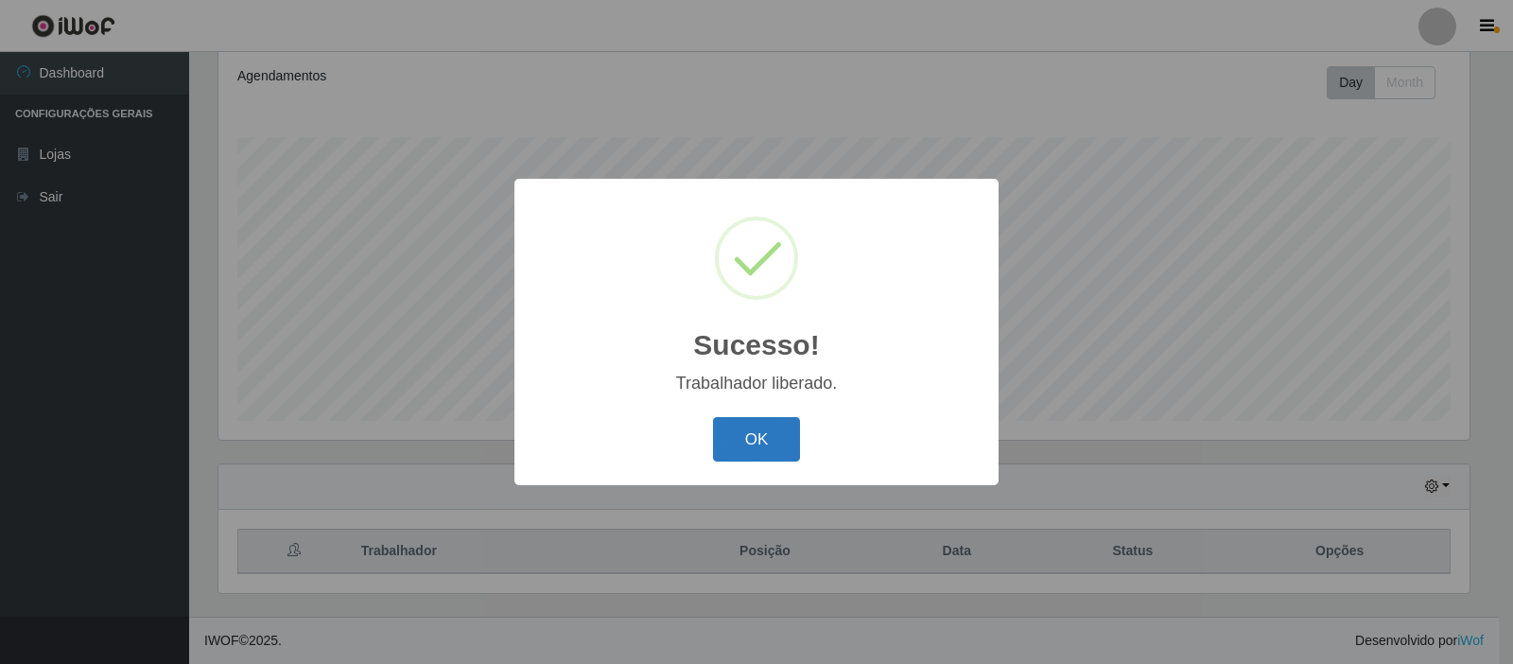
drag, startPoint x: 772, startPoint y: 430, endPoint x: 781, endPoint y: 428, distance: 9.6
click at [771, 429] on button "OK" at bounding box center [757, 439] width 88 height 44
